Goal: Information Seeking & Learning: Find specific fact

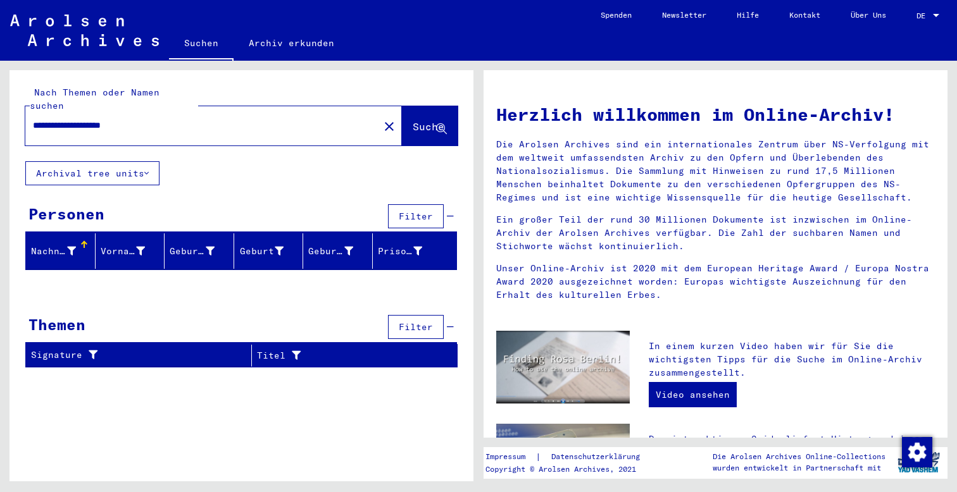
click at [119, 161] on button "Archival tree units" at bounding box center [92, 173] width 134 height 24
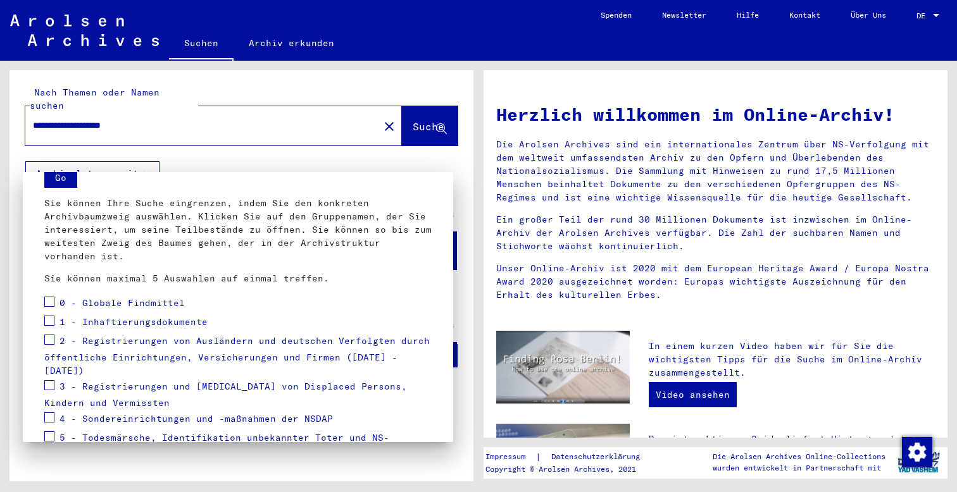
scroll to position [52, 0]
click at [926, 12] on div at bounding box center [478, 246] width 957 height 492
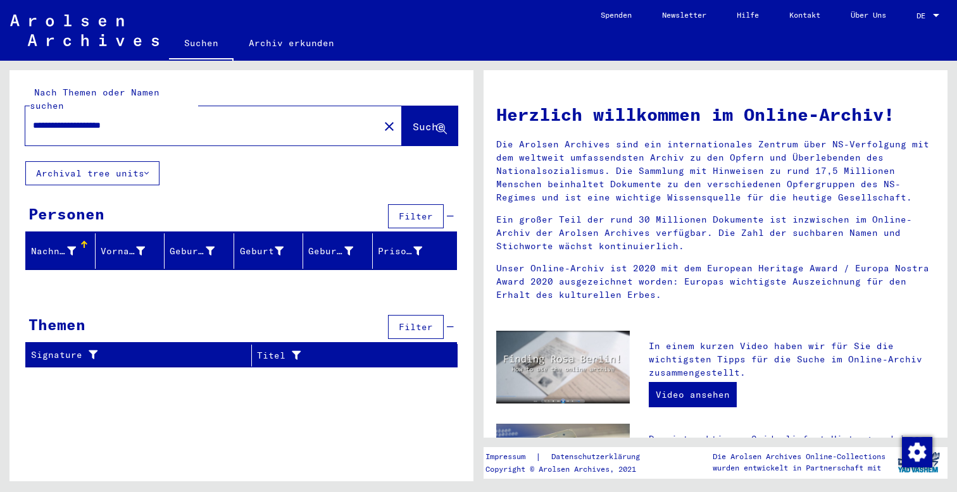
click at [925, 15] on span "DE" at bounding box center [924, 15] width 14 height 9
click at [910, 24] on span "English" at bounding box center [904, 22] width 31 height 9
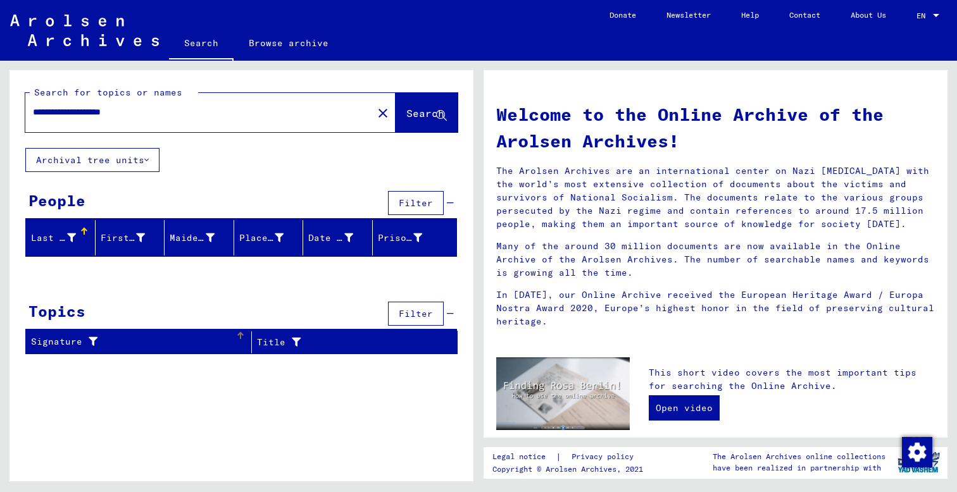
click at [66, 338] on div "Signature" at bounding box center [133, 341] width 204 height 13
click at [421, 304] on button "Filter" at bounding box center [416, 314] width 56 height 24
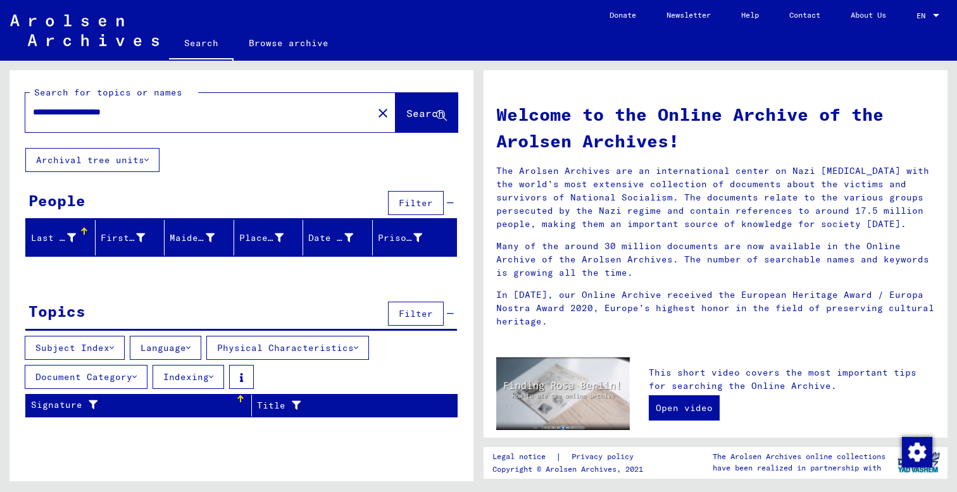
click at [147, 158] on icon at bounding box center [146, 160] width 4 height 9
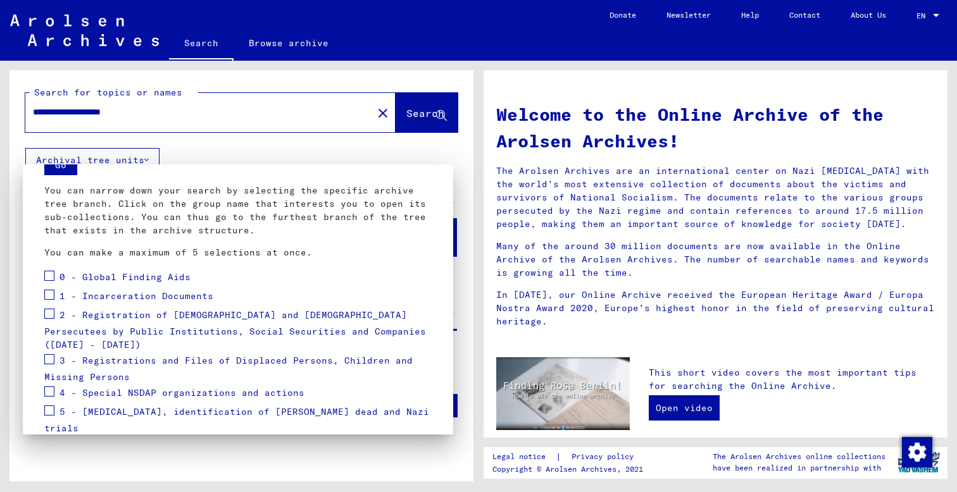
scroll to position [61, 0]
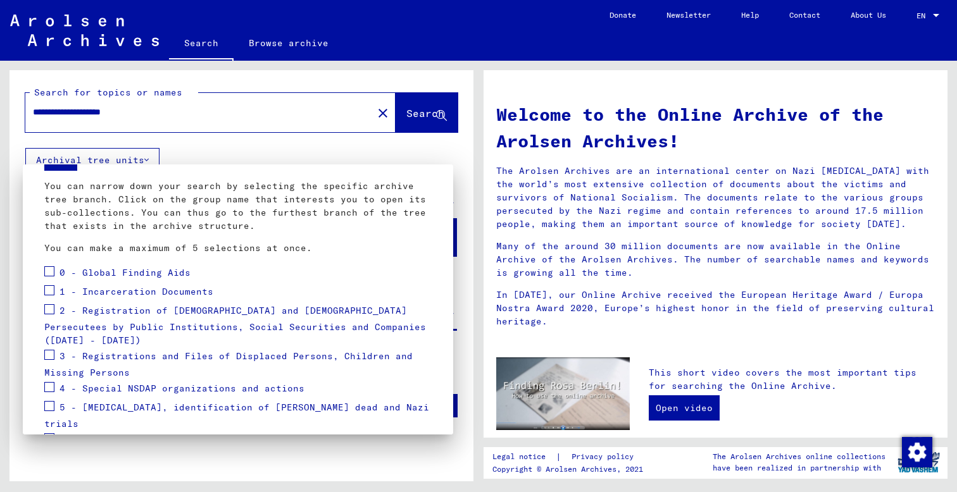
click at [52, 350] on span at bounding box center [49, 355] width 10 height 10
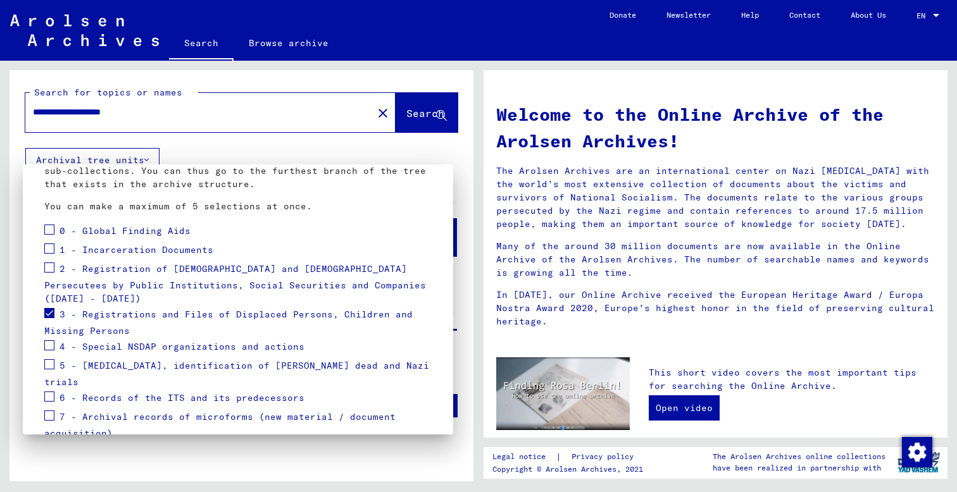
scroll to position [108, 0]
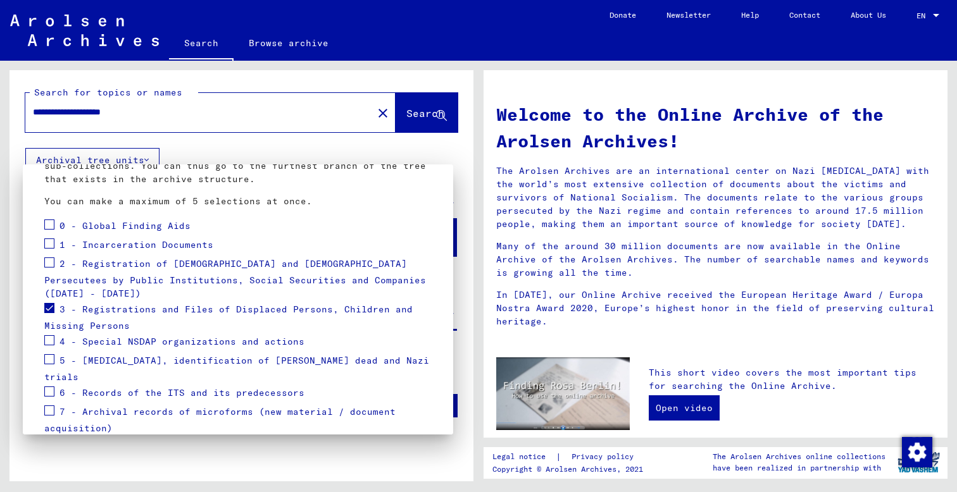
click at [47, 265] on span at bounding box center [49, 263] width 10 height 10
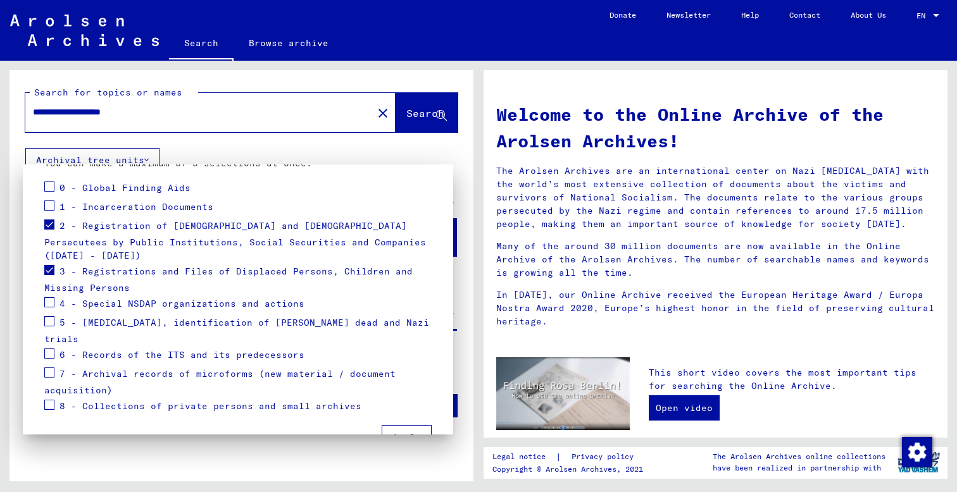
scroll to position [151, 0]
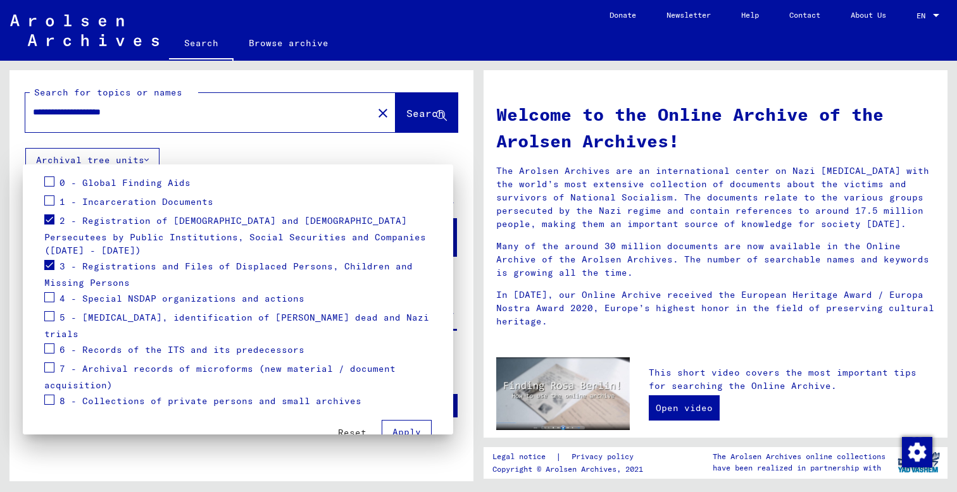
click at [401, 427] on span "Apply" at bounding box center [406, 432] width 28 height 11
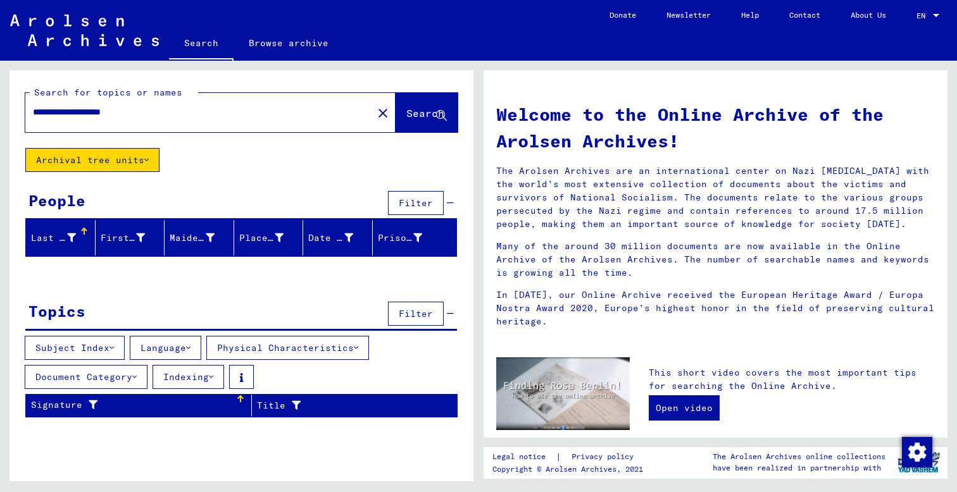
scroll to position [0, 0]
click at [431, 105] on button "Search" at bounding box center [427, 112] width 62 height 39
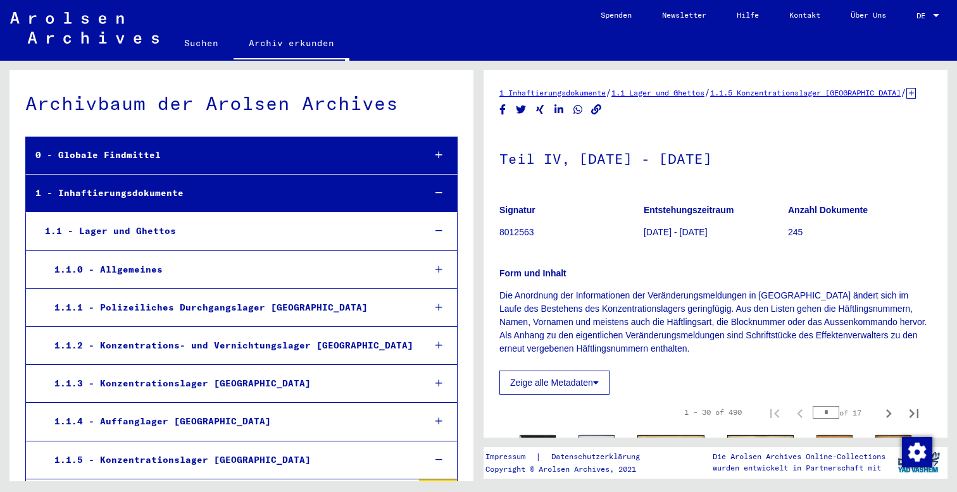
scroll to position [1163, 0]
